Goal: Information Seeking & Learning: Find specific fact

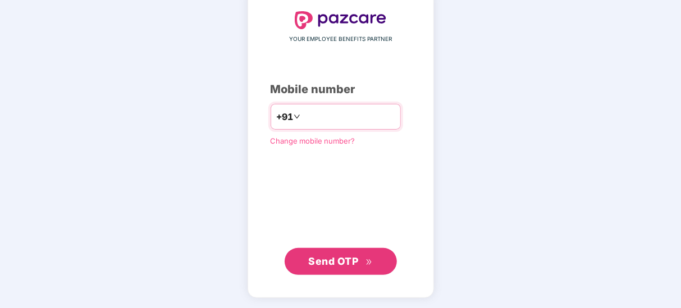
type input "**********"
click at [346, 262] on span "Send OTP" at bounding box center [333, 262] width 50 height 12
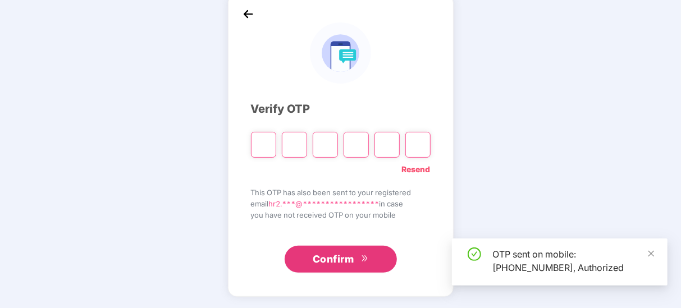
scroll to position [58, 0]
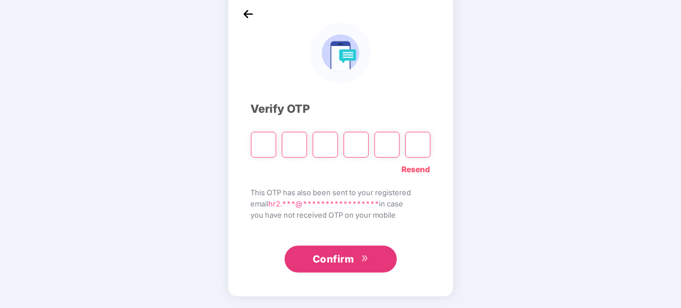
type input "*"
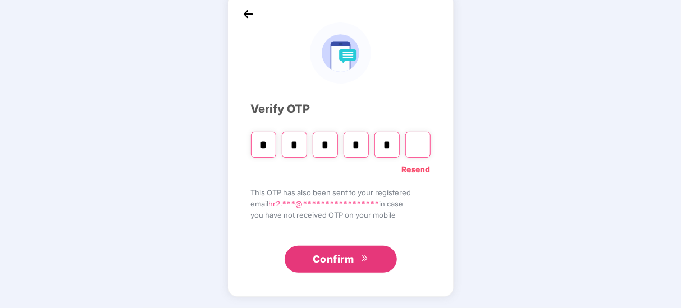
type input "*"
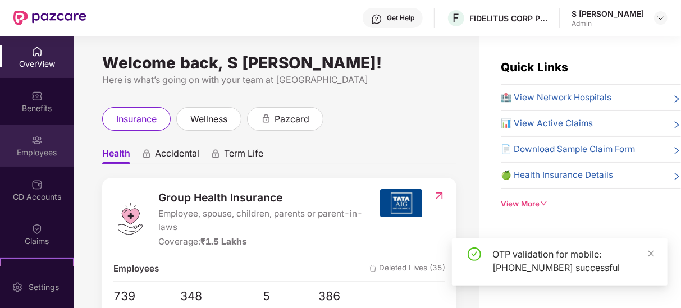
click at [19, 147] on div "Employees" at bounding box center [37, 152] width 74 height 11
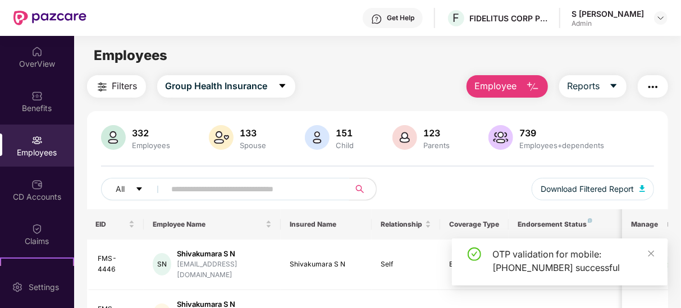
click at [184, 189] on input "text" at bounding box center [253, 189] width 163 height 17
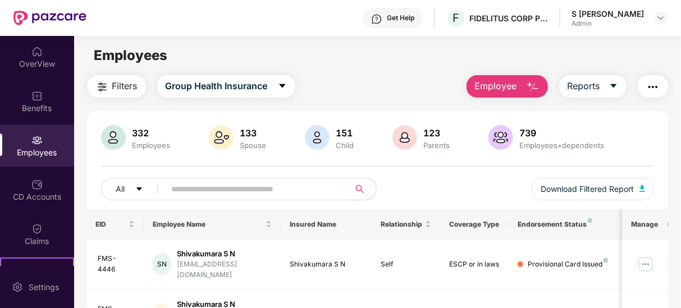
paste input "*******"
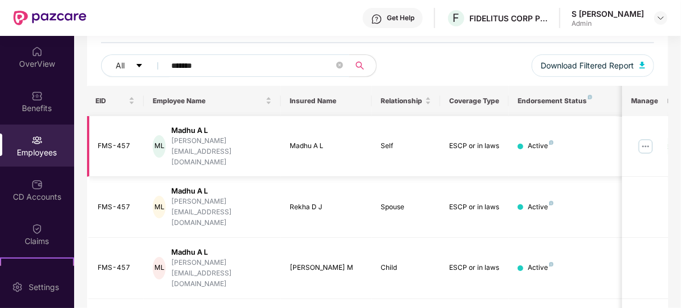
scroll to position [135, 0]
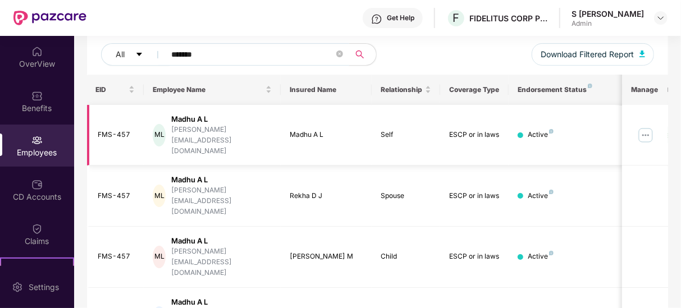
type input "*******"
click at [648, 126] on img at bounding box center [646, 135] width 18 height 18
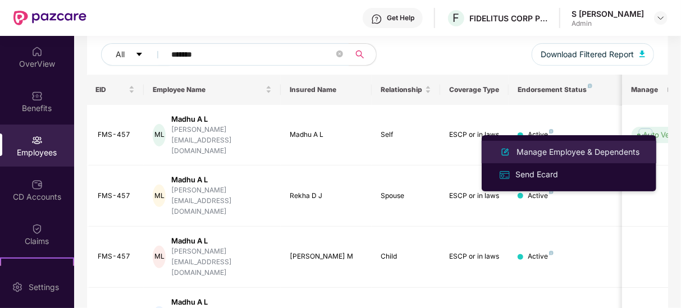
click at [623, 144] on li "Manage Employee & Dependents" at bounding box center [569, 152] width 175 height 22
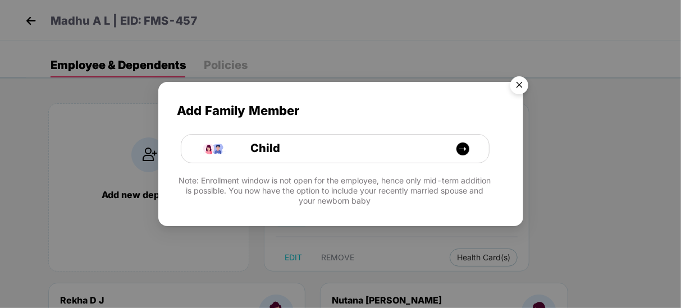
click at [526, 84] on img "Close" at bounding box center [519, 86] width 31 height 31
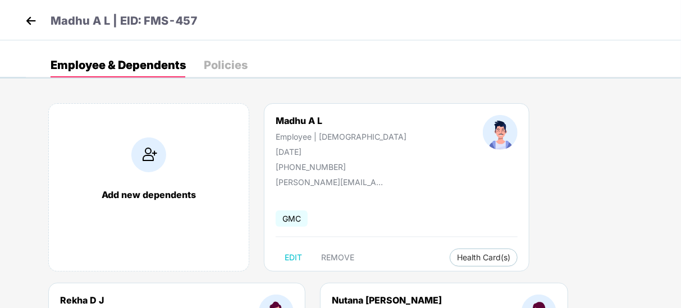
click at [22, 21] on img at bounding box center [30, 20] width 17 height 17
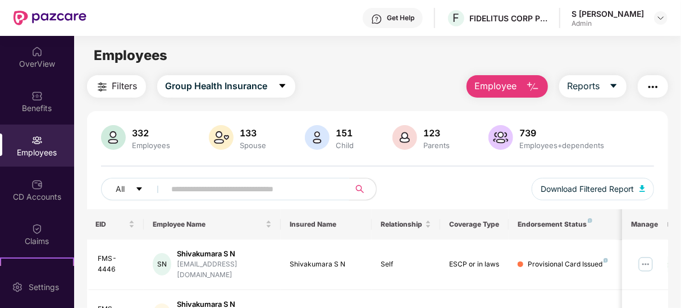
click at [253, 187] on input "text" at bounding box center [253, 189] width 163 height 17
paste input "*******"
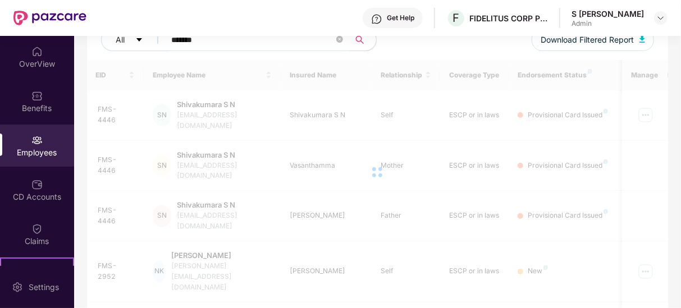
scroll to position [135, 0]
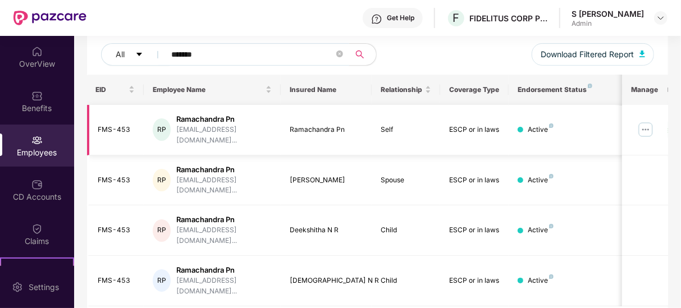
click at [646, 121] on img at bounding box center [646, 130] width 18 height 18
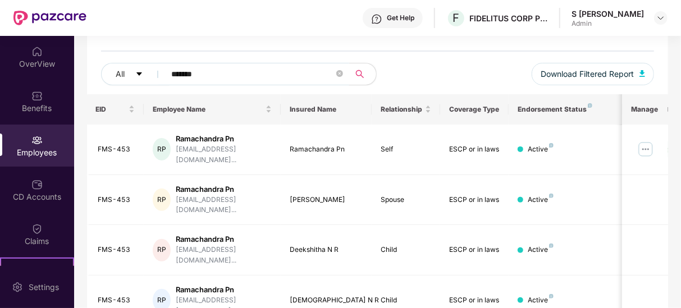
drag, startPoint x: 235, startPoint y: 47, endPoint x: 81, endPoint y: 47, distance: 154.4
click at [89, 43] on div "332 Employees 133 Spouse 151 Child [DEMOGRAPHIC_DATA] Parents 739 Employees+dep…" at bounding box center [377, 52] width 581 height 84
paste input "text"
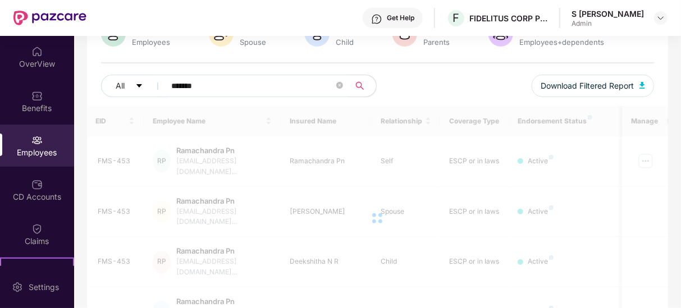
type input "*******"
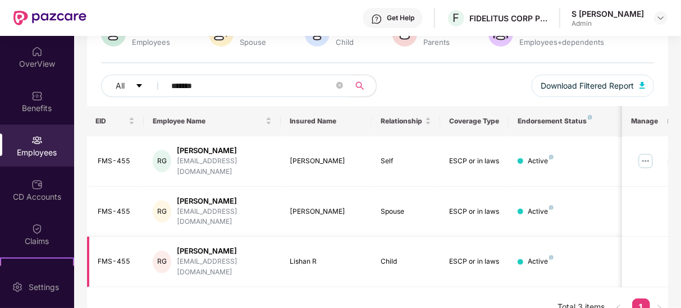
scroll to position [94, 0]
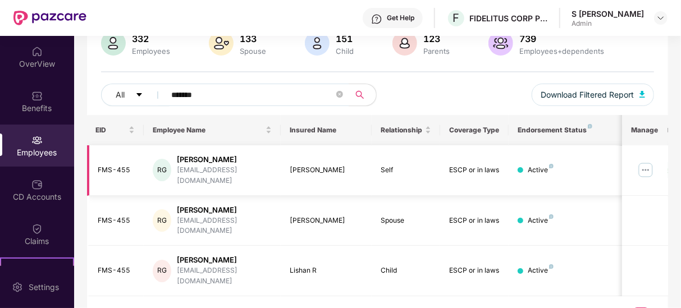
click at [640, 169] on img at bounding box center [646, 170] width 18 height 18
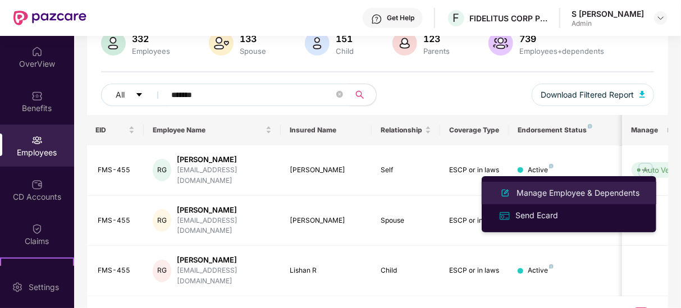
click at [576, 193] on div "Manage Employee & Dependents" at bounding box center [577, 193] width 127 height 12
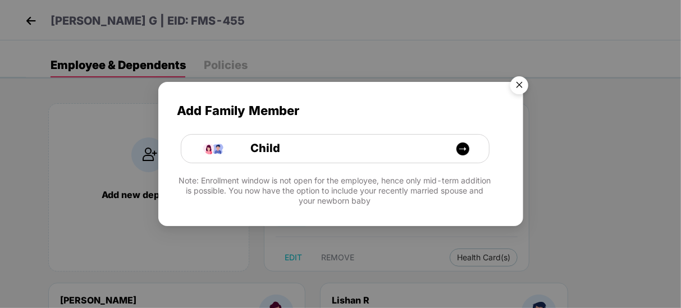
click at [524, 95] on img "Close" at bounding box center [519, 86] width 31 height 31
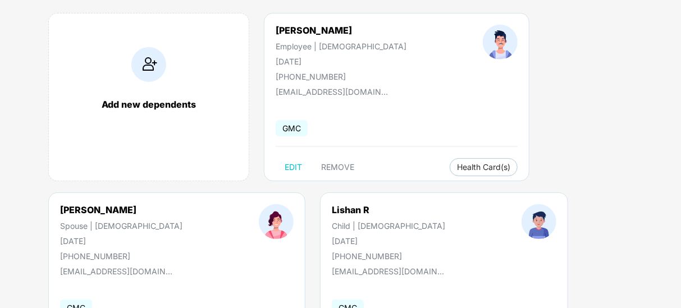
scroll to position [90, 0]
drag, startPoint x: 276, startPoint y: 30, endPoint x: 342, endPoint y: 32, distance: 65.7
click at [342, 32] on div "[PERSON_NAME] G Employee | [DEMOGRAPHIC_DATA] [DATE] [PHONE_NUMBER]" at bounding box center [341, 53] width 207 height 57
copy div "[PERSON_NAME]"
drag, startPoint x: 321, startPoint y: 46, endPoint x: 352, endPoint y: 51, distance: 31.3
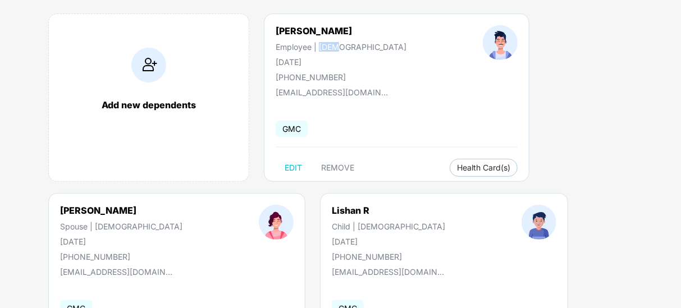
click at [352, 51] on div "[PERSON_NAME] G Employee | [DEMOGRAPHIC_DATA] [DATE] [PHONE_NUMBER]" at bounding box center [341, 53] width 207 height 57
copy div "[DEMOGRAPHIC_DATA]"
drag, startPoint x: 272, startPoint y: 93, endPoint x: 418, endPoint y: 88, distance: 146.7
click at [418, 88] on div "[PERSON_NAME] G Employee | [DEMOGRAPHIC_DATA] [DATE] [PHONE_NUMBER] [EMAIL_ADDR…" at bounding box center [397, 97] width 266 height 168
copy div "[EMAIL_ADDRESS][DOMAIN_NAME]"
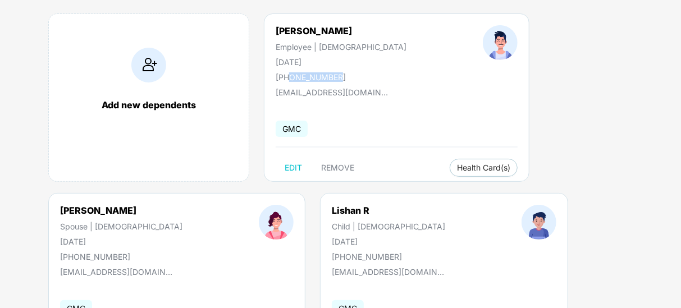
drag, startPoint x: 290, startPoint y: 74, endPoint x: 338, endPoint y: 76, distance: 47.8
click at [338, 76] on div "[PERSON_NAME] G Employee | [DEMOGRAPHIC_DATA] [DATE] [PHONE_NUMBER]" at bounding box center [341, 53] width 207 height 57
copy div "9945535100"
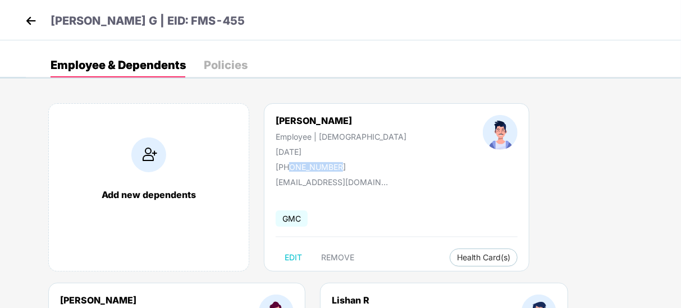
scroll to position [171, 0]
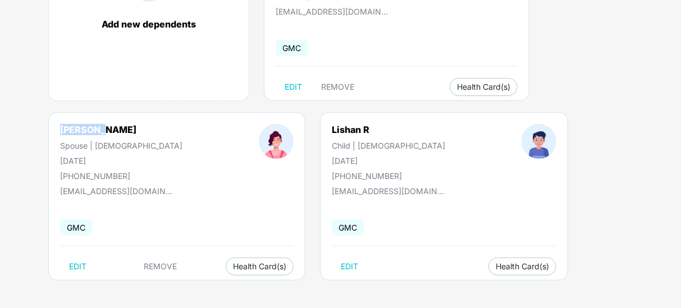
drag, startPoint x: 61, startPoint y: 126, endPoint x: 104, endPoint y: 131, distance: 43.5
click at [104, 131] on div "[PERSON_NAME]" at bounding box center [121, 129] width 122 height 11
copy div "[PERSON_NAME]"
drag, startPoint x: 88, startPoint y: 163, endPoint x: 129, endPoint y: 163, distance: 40.4
click at [129, 163] on div "[PERSON_NAME] | [DEMOGRAPHIC_DATA] [DATE] [PHONE_NUMBER]" at bounding box center [121, 152] width 199 height 57
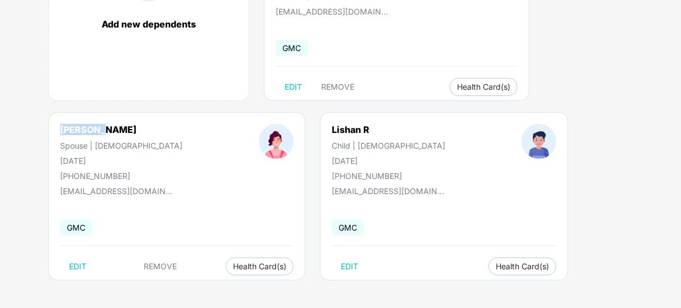
copy div "[DATE]"
drag, startPoint x: 279, startPoint y: 130, endPoint x: 321, endPoint y: 135, distance: 42.4
click at [321, 135] on div "Lishan R Child | [DEMOGRAPHIC_DATA] [DATE] [PHONE_NUMBER]" at bounding box center [389, 152] width 190 height 57
click at [332, 130] on div "Lishan R" at bounding box center [388, 129] width 113 height 11
copy div "Lishan R"
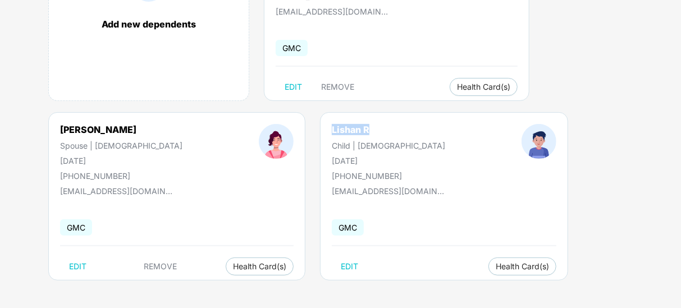
drag, startPoint x: 309, startPoint y: 135, endPoint x: 320, endPoint y: 125, distance: 14.3
click at [320, 125] on div "Lishan R Child | [DEMOGRAPHIC_DATA] [DATE] [PHONE_NUMBER]" at bounding box center [389, 152] width 190 height 57
drag, startPoint x: 275, startPoint y: 157, endPoint x: 334, endPoint y: 161, distance: 59.1
click at [334, 161] on div "[DATE]" at bounding box center [388, 161] width 113 height 10
copy div "[DATE]"
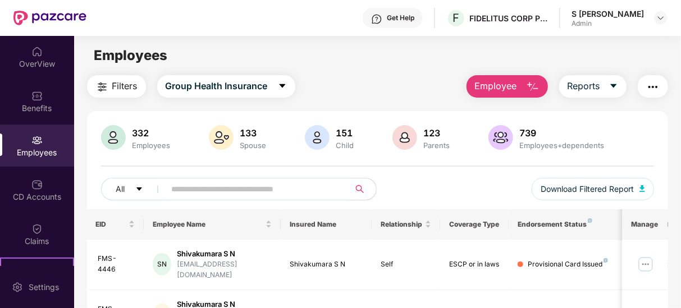
click at [225, 187] on input "text" at bounding box center [253, 189] width 163 height 17
paste input "*******"
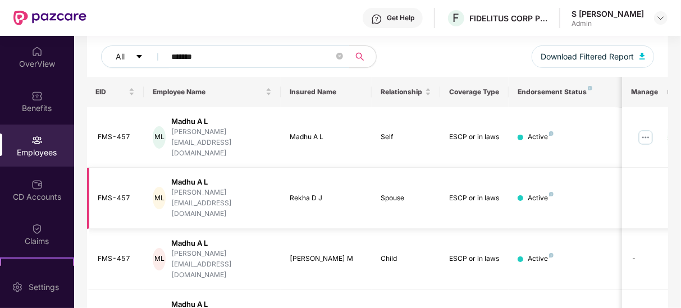
scroll to position [135, 0]
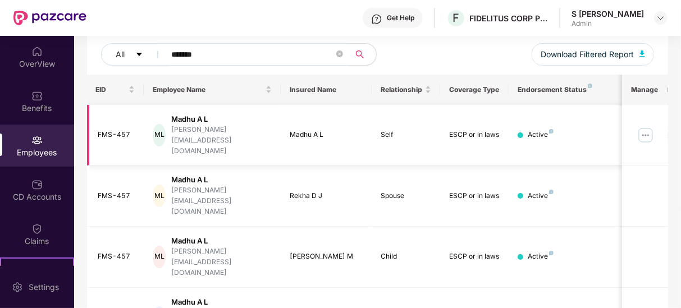
type input "*******"
click at [645, 130] on img at bounding box center [646, 135] width 18 height 18
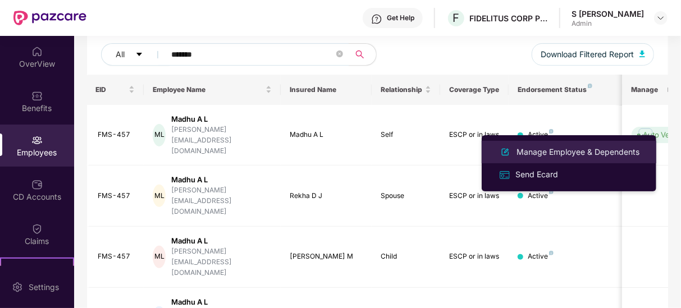
click at [578, 150] on div "Manage Employee & Dependents" at bounding box center [577, 152] width 127 height 12
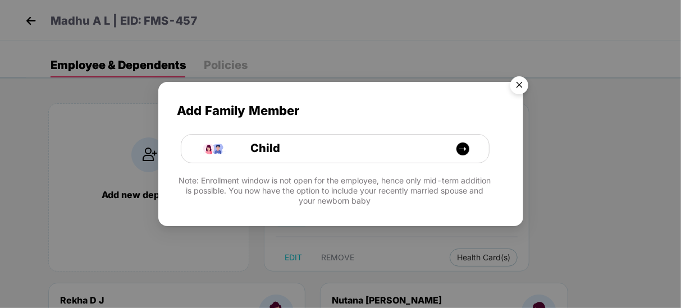
click at [517, 82] on img "Close" at bounding box center [519, 86] width 31 height 31
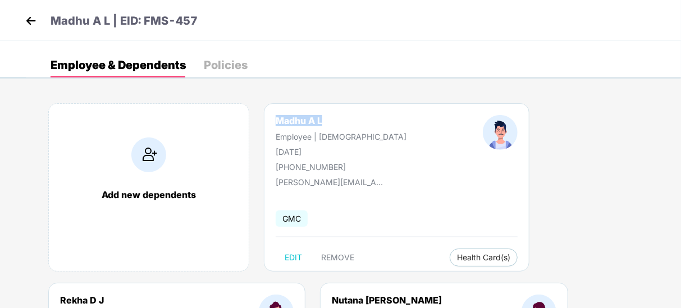
copy div "Madhu A L"
drag, startPoint x: 285, startPoint y: 121, endPoint x: 322, endPoint y: 121, distance: 37.1
click at [322, 121] on div "Madhu A L" at bounding box center [341, 120] width 131 height 11
drag, startPoint x: 277, startPoint y: 150, endPoint x: 334, endPoint y: 150, distance: 57.3
click at [334, 150] on div "[DATE]" at bounding box center [341, 152] width 131 height 10
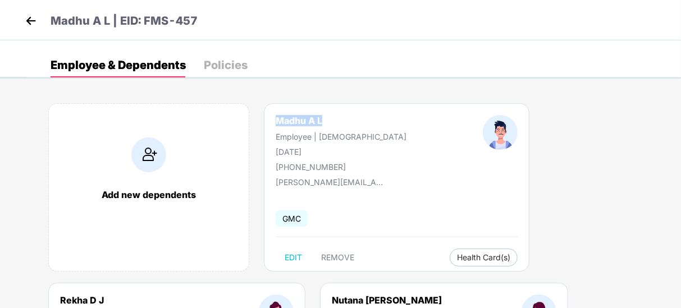
copy div "[DATE]"
drag, startPoint x: 287, startPoint y: 167, endPoint x: 376, endPoint y: 162, distance: 89.4
click at [376, 162] on div "Madhu A L Employee | [DEMOGRAPHIC_DATA] [DATE] [PHONE_NUMBER]" at bounding box center [397, 143] width 318 height 57
click at [287, 171] on div "[PHONE_NUMBER]" at bounding box center [341, 167] width 131 height 10
drag, startPoint x: 290, startPoint y: 167, endPoint x: 341, endPoint y: 168, distance: 51.1
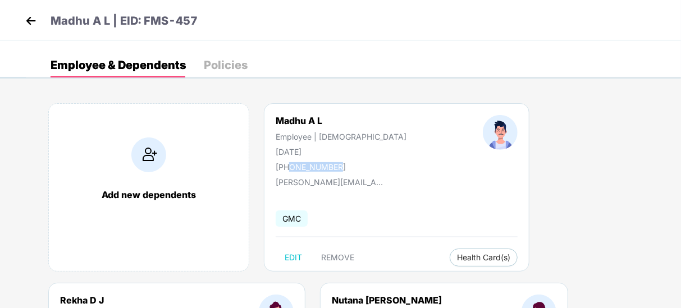
click at [341, 168] on div "Madhu A L Employee | [DEMOGRAPHIC_DATA] [DATE] [PHONE_NUMBER]" at bounding box center [341, 143] width 207 height 57
drag, startPoint x: 279, startPoint y: 180, endPoint x: 394, endPoint y: 183, distance: 115.2
click at [394, 183] on div "Madhu A L Employee | [DEMOGRAPHIC_DATA] [DATE] [PHONE_NUMBER] [PERSON_NAME][EMA…" at bounding box center [397, 187] width 266 height 168
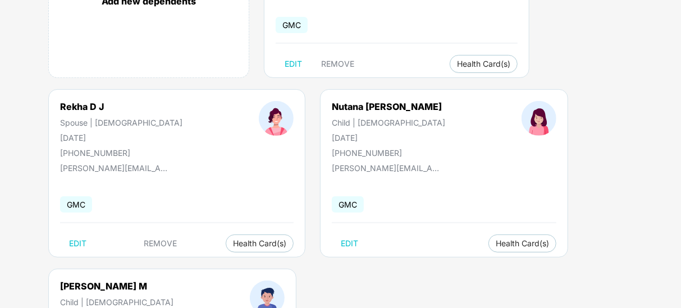
scroll to position [225, 0]
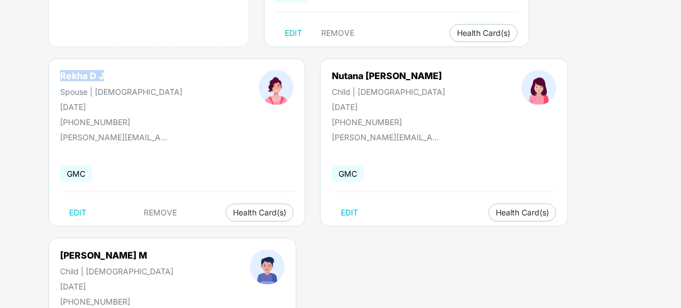
drag, startPoint x: 60, startPoint y: 74, endPoint x: 110, endPoint y: 76, distance: 50.6
click at [110, 76] on div "Rekha D J" at bounding box center [121, 75] width 122 height 11
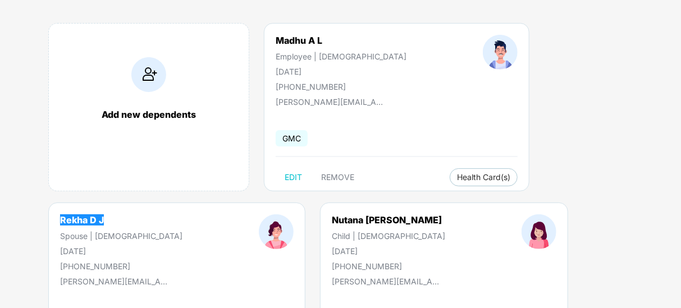
scroll to position [81, 0]
drag, startPoint x: 58, startPoint y: 249, endPoint x: 107, endPoint y: 252, distance: 48.9
click at [107, 252] on div "[PERSON_NAME] | [DEMOGRAPHIC_DATA] [DATE] [PHONE_NUMBER]" at bounding box center [121, 242] width 199 height 57
drag, startPoint x: 277, startPoint y: 217, endPoint x: 323, endPoint y: 219, distance: 46.6
click at [332, 219] on div "Nutana [PERSON_NAME]" at bounding box center [388, 219] width 113 height 11
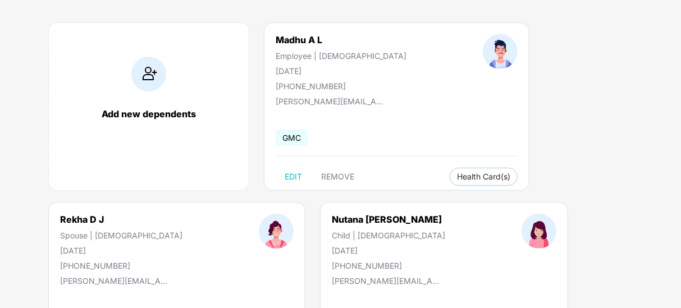
click at [332, 250] on div "[DATE]" at bounding box center [388, 251] width 113 height 10
drag, startPoint x: 276, startPoint y: 249, endPoint x: 334, endPoint y: 254, distance: 58.6
click at [334, 254] on div "Nutana [PERSON_NAME] Child | [DEMOGRAPHIC_DATA] [DATE] [PHONE_NUMBER]" at bounding box center [389, 242] width 190 height 57
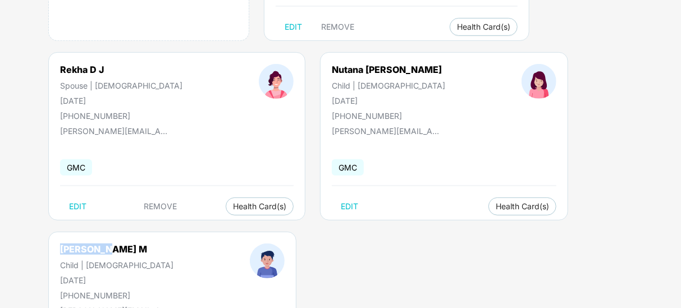
drag, startPoint x: 59, startPoint y: 245, endPoint x: 121, endPoint y: 250, distance: 61.9
click at [121, 250] on div "[PERSON_NAME] M Child | [DEMOGRAPHIC_DATA] [DATE] [PHONE_NUMBER]" at bounding box center [117, 272] width 190 height 57
drag, startPoint x: 60, startPoint y: 279, endPoint x: 110, endPoint y: 281, distance: 49.4
click at [110, 281] on div "[DATE]" at bounding box center [116, 281] width 113 height 10
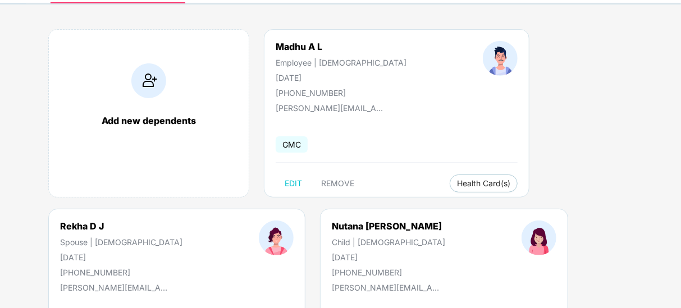
scroll to position [6, 0]
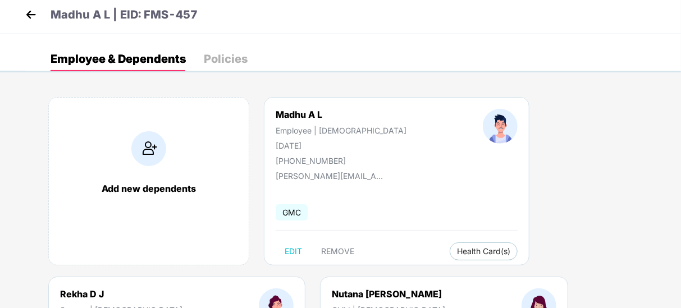
click at [31, 14] on img at bounding box center [30, 14] width 17 height 17
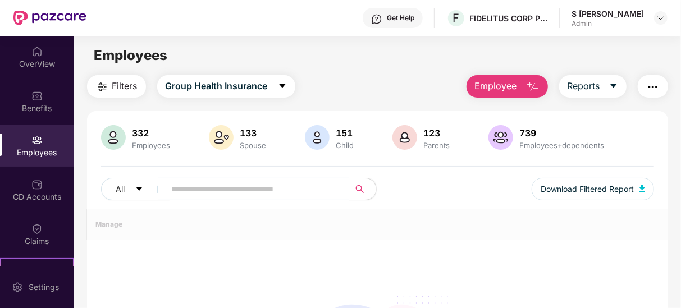
click at [188, 205] on div "All Download Filtered Report" at bounding box center [377, 193] width 553 height 31
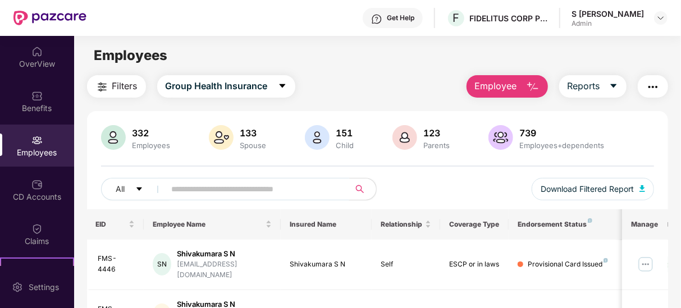
click at [200, 191] on input "text" at bounding box center [253, 189] width 163 height 17
paste input "*******"
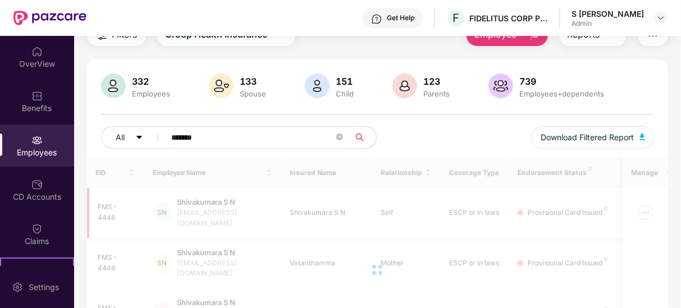
scroll to position [75, 0]
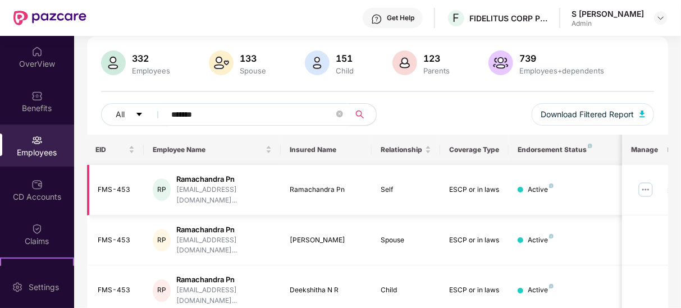
type input "*******"
click at [650, 184] on img at bounding box center [646, 190] width 18 height 18
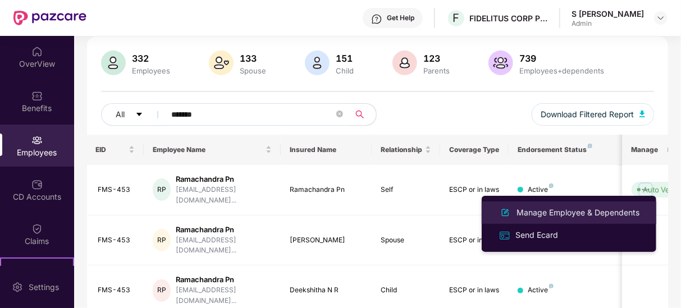
click at [593, 213] on div "Manage Employee & Dependents" at bounding box center [577, 213] width 127 height 12
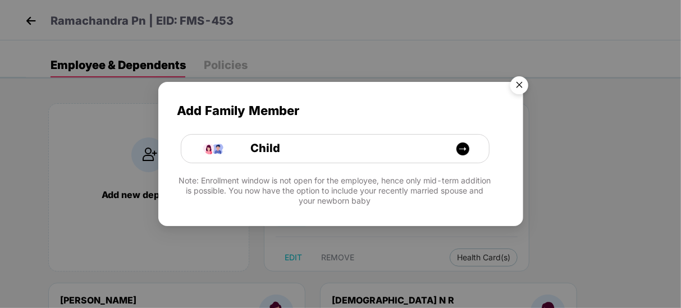
click at [527, 83] on img "Close" at bounding box center [519, 86] width 31 height 31
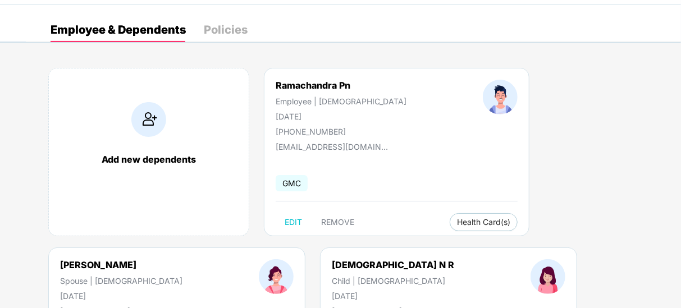
scroll to position [7, 0]
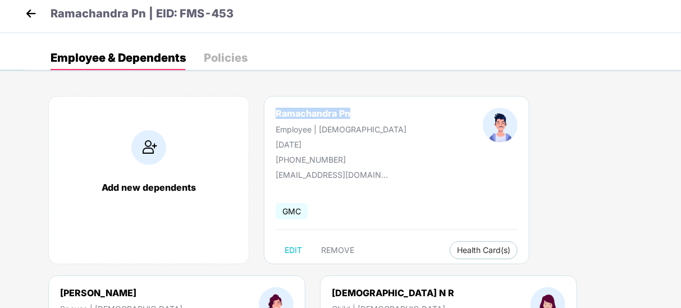
drag, startPoint x: 276, startPoint y: 113, endPoint x: 358, endPoint y: 114, distance: 81.4
click at [358, 114] on div "[PERSON_NAME] Employee | [DEMOGRAPHIC_DATA] [DATE] [PHONE_NUMBER]" at bounding box center [341, 136] width 207 height 57
drag, startPoint x: 274, startPoint y: 144, endPoint x: 345, endPoint y: 145, distance: 71.3
click at [345, 145] on div "[PERSON_NAME] Employee | [DEMOGRAPHIC_DATA] [DATE] [PHONE_NUMBER]" at bounding box center [341, 136] width 207 height 57
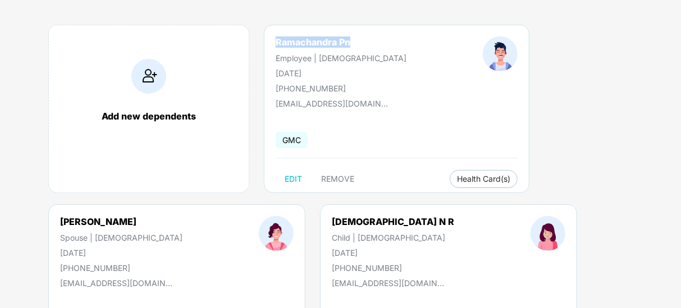
scroll to position [157, 0]
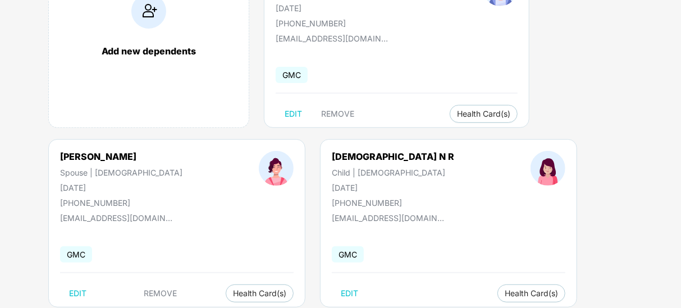
drag, startPoint x: 290, startPoint y: 5, endPoint x: 376, endPoint y: 10, distance: 86.0
click at [376, 10] on div "[PERSON_NAME] Employee | [DEMOGRAPHIC_DATA] [DATE] [PHONE_NUMBER]" at bounding box center [341, -1] width 207 height 57
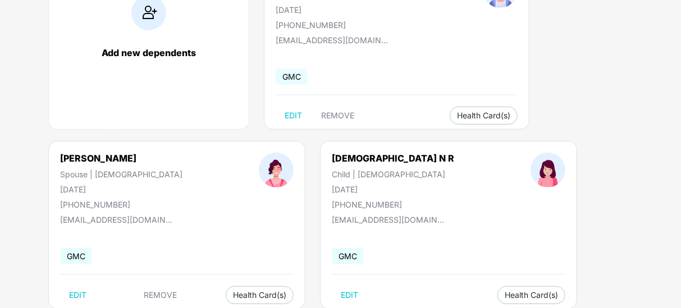
click at [314, 26] on div "[PHONE_NUMBER]" at bounding box center [341, 25] width 131 height 10
click at [314, 25] on div "[PHONE_NUMBER]" at bounding box center [341, 25] width 131 height 10
click at [287, 24] on div "[PHONE_NUMBER]" at bounding box center [341, 25] width 131 height 10
drag, startPoint x: 290, startPoint y: 24, endPoint x: 394, endPoint y: 26, distance: 103.4
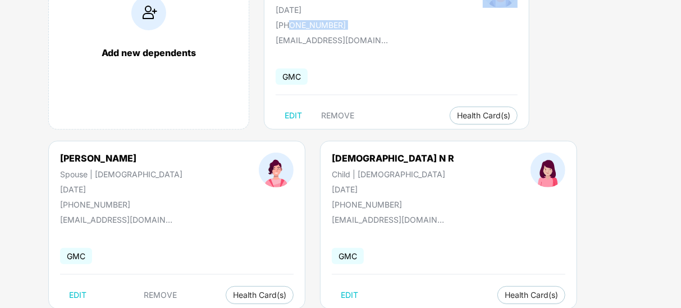
click at [394, 26] on div "[PERSON_NAME] Employee | [DEMOGRAPHIC_DATA] [DATE] [PHONE_NUMBER]" at bounding box center [397, 1] width 318 height 57
drag, startPoint x: 275, startPoint y: 40, endPoint x: 382, endPoint y: 46, distance: 107.4
click at [382, 46] on div "Ramachandra Pn Employee | [DEMOGRAPHIC_DATA] [DATE] [PHONE_NUMBER] [EMAIL_ADDRE…" at bounding box center [397, 45] width 266 height 168
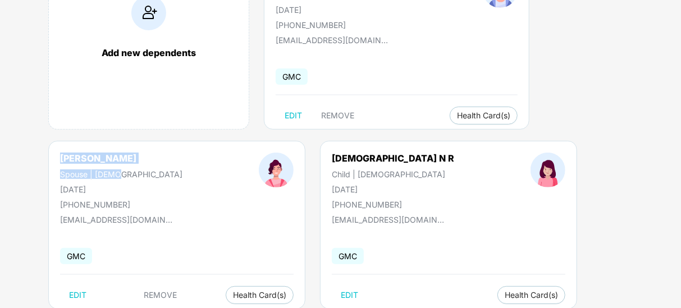
drag, startPoint x: 61, startPoint y: 156, endPoint x: 119, endPoint y: 163, distance: 58.9
click at [119, 163] on div "[PERSON_NAME] Spouse | [DEMOGRAPHIC_DATA] [DATE] [PHONE_NUMBER]" at bounding box center [121, 181] width 199 height 57
click at [69, 162] on div "[PERSON_NAME]" at bounding box center [121, 158] width 122 height 11
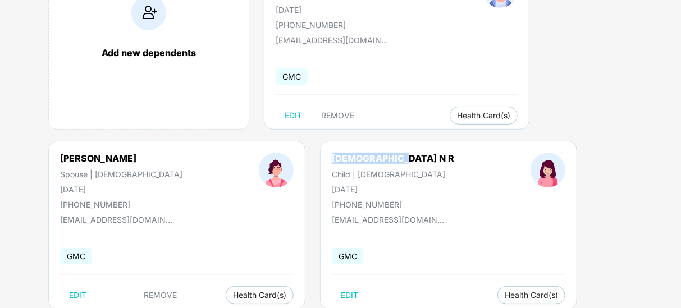
drag, startPoint x: 277, startPoint y: 156, endPoint x: 371, endPoint y: 161, distance: 93.9
click at [371, 161] on div "[DEMOGRAPHIC_DATA] N R Child | [DEMOGRAPHIC_DATA] [DATE] [PHONE_NUMBER]" at bounding box center [393, 181] width 199 height 57
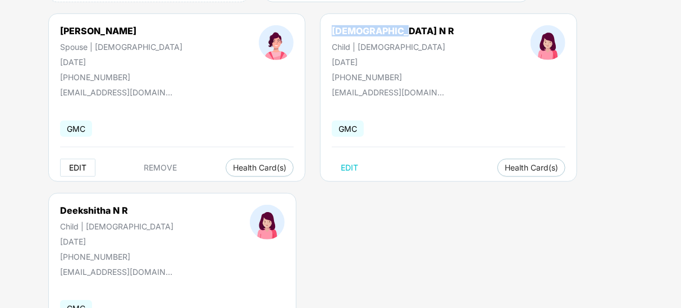
scroll to position [350, 0]
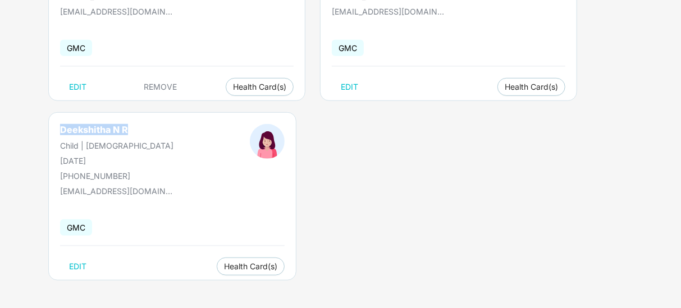
drag, startPoint x: 61, startPoint y: 130, endPoint x: 147, endPoint y: 124, distance: 86.1
click at [147, 124] on div "Deekshitha N R Child | [DEMOGRAPHIC_DATA] [DATE] [PHONE_NUMBER]" at bounding box center [117, 152] width 190 height 57
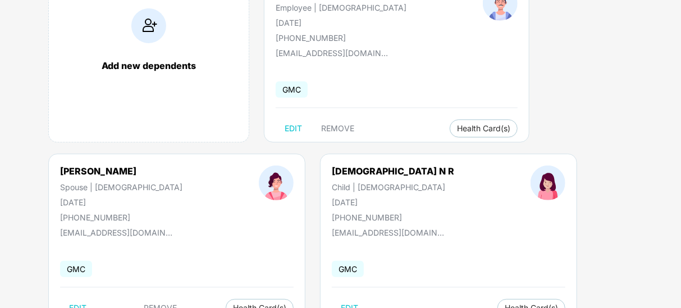
scroll to position [201, 0]
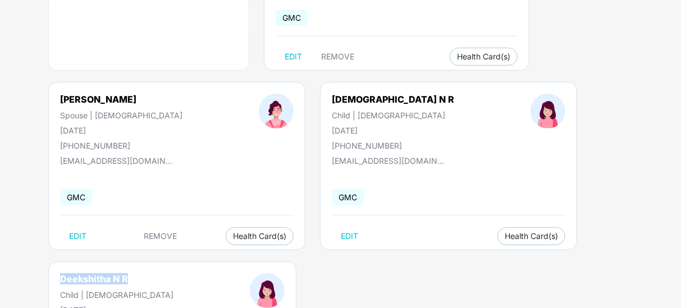
drag, startPoint x: 53, startPoint y: 129, endPoint x: 111, endPoint y: 120, distance: 58.5
click at [111, 120] on div "[PERSON_NAME] Spouse | [DEMOGRAPHIC_DATA] [DATE] [PHONE_NUMBER]" at bounding box center [121, 122] width 199 height 57
drag, startPoint x: 271, startPoint y: 131, endPoint x: 328, endPoint y: 133, distance: 57.3
click at [328, 133] on div "[DEMOGRAPHIC_DATA] N R Child | [DEMOGRAPHIC_DATA] [DATE] [PHONE_NUMBER]" at bounding box center [393, 122] width 199 height 57
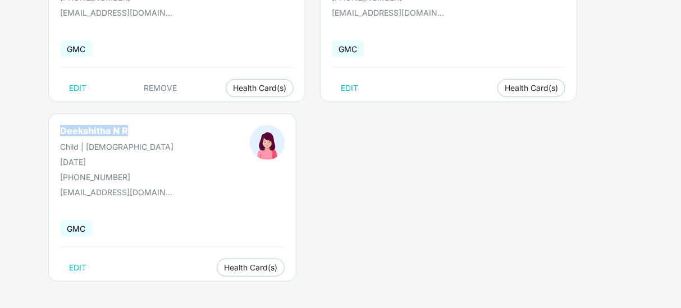
scroll to position [350, 0]
drag, startPoint x: 61, startPoint y: 157, endPoint x: 106, endPoint y: 157, distance: 44.4
click at [106, 157] on div "[DATE]" at bounding box center [116, 161] width 113 height 10
